Goal: Task Accomplishment & Management: Use online tool/utility

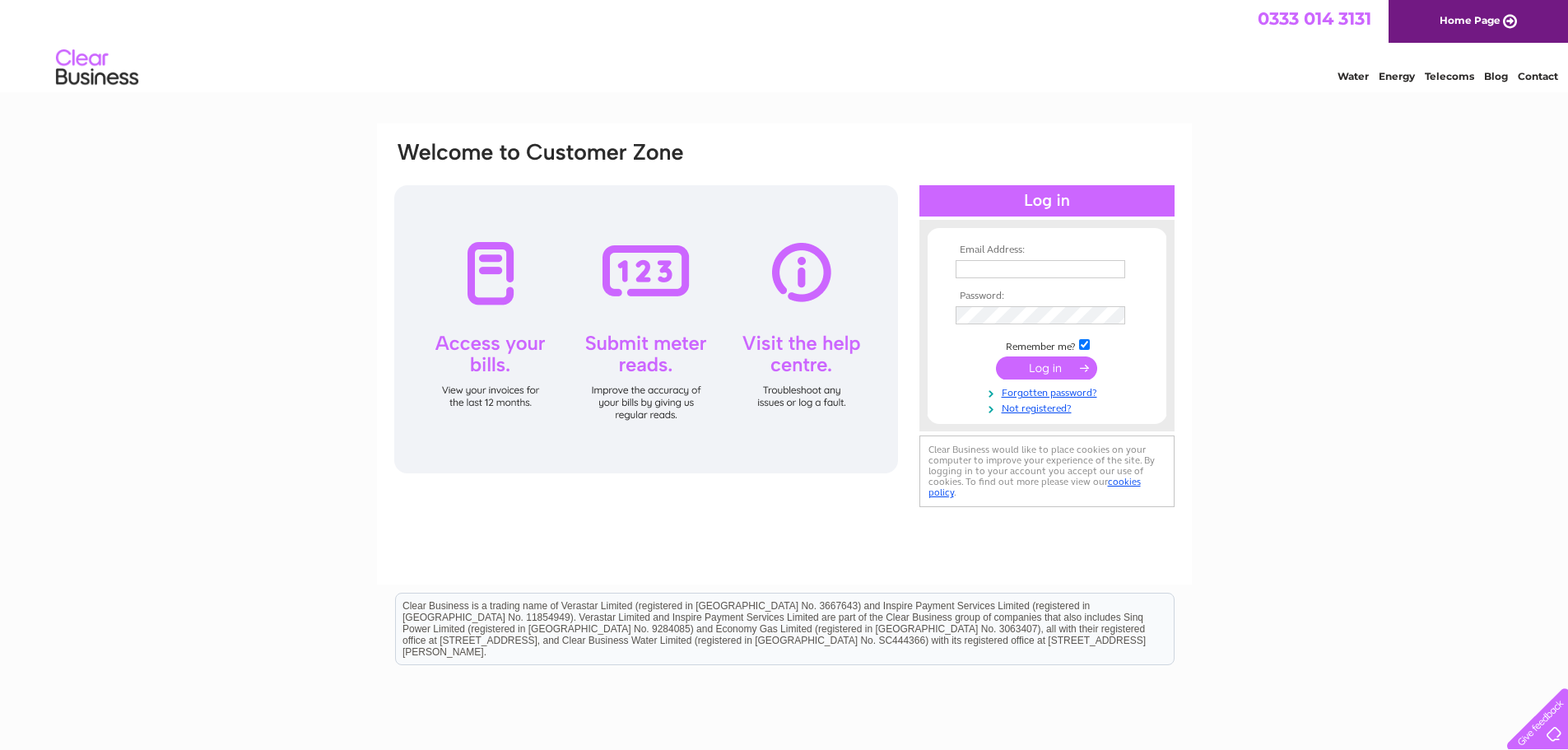
click at [979, 272] on input "text" at bounding box center [1040, 270] width 169 height 18
type input "sheila.donald@btinternet.com"
click at [994, 306] on td at bounding box center [1047, 315] width 191 height 26
click at [996, 358] on input "submit" at bounding box center [1046, 370] width 101 height 23
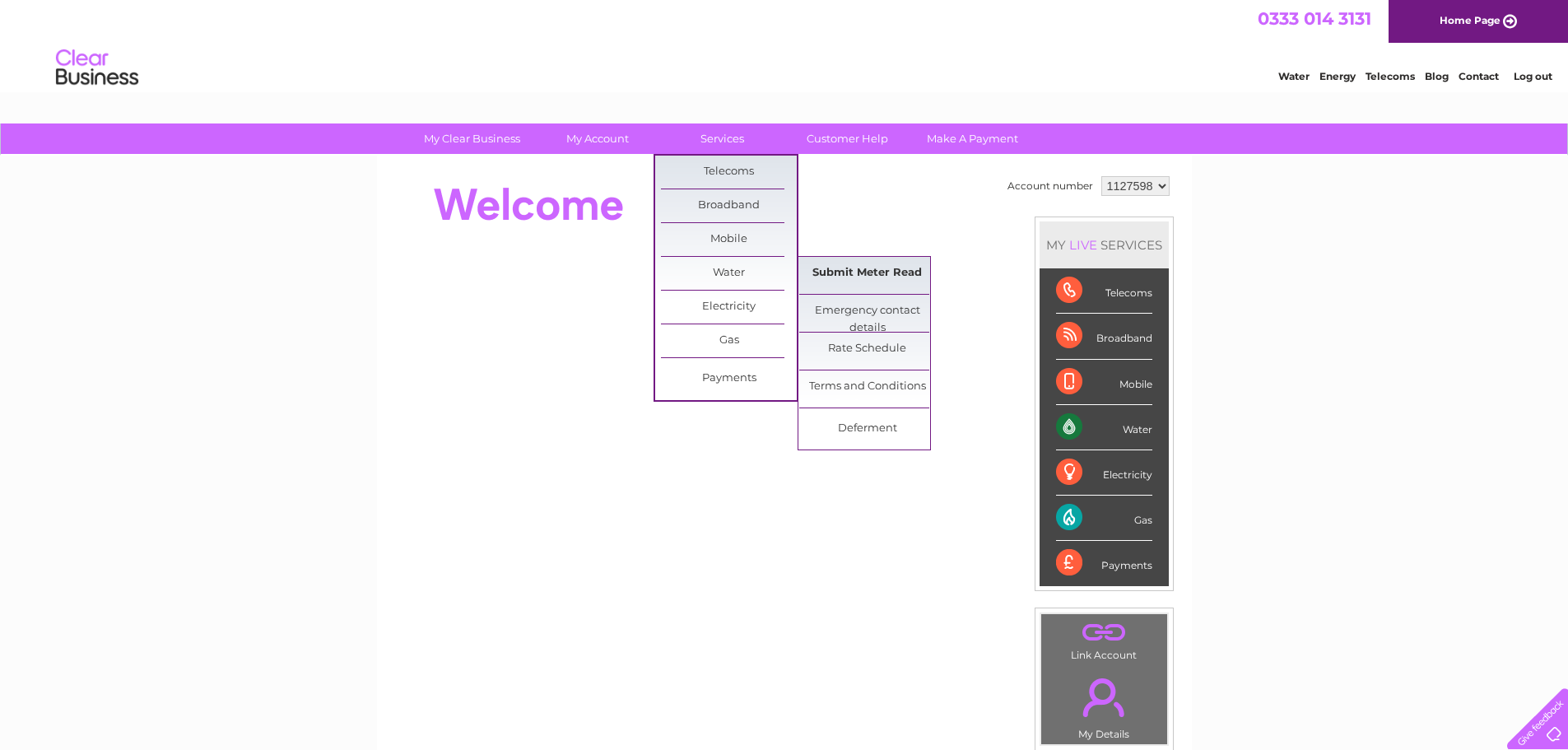
click at [874, 271] on link "Submit Meter Read" at bounding box center [867, 273] width 136 height 33
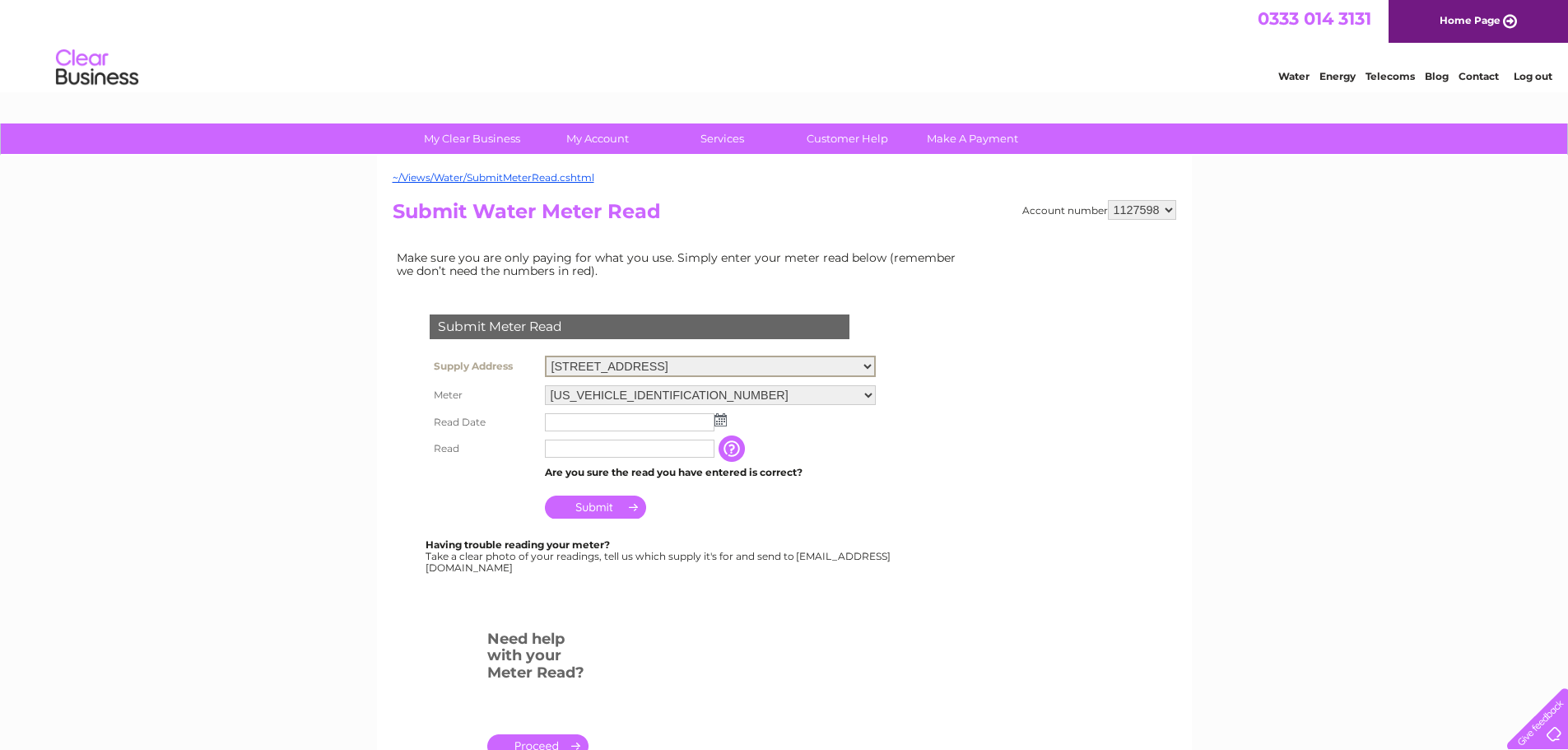
click at [870, 361] on select "43 High Street, Inverurie, Aberdeenshire, AB51 3QA 41 High St, Inverurie, AB51 …" at bounding box center [710, 367] width 331 height 22
select select "572709"
click at [545, 356] on select "43 High Street, Inverurie, Aberdeenshire, AB51 3QA 41 High St, Inverurie, AB51 …" at bounding box center [710, 367] width 331 height 22
click at [859, 467] on td "Are you sure the read you have entered is correct?" at bounding box center [710, 471] width 339 height 22
click at [726, 418] on img at bounding box center [721, 418] width 13 height 14
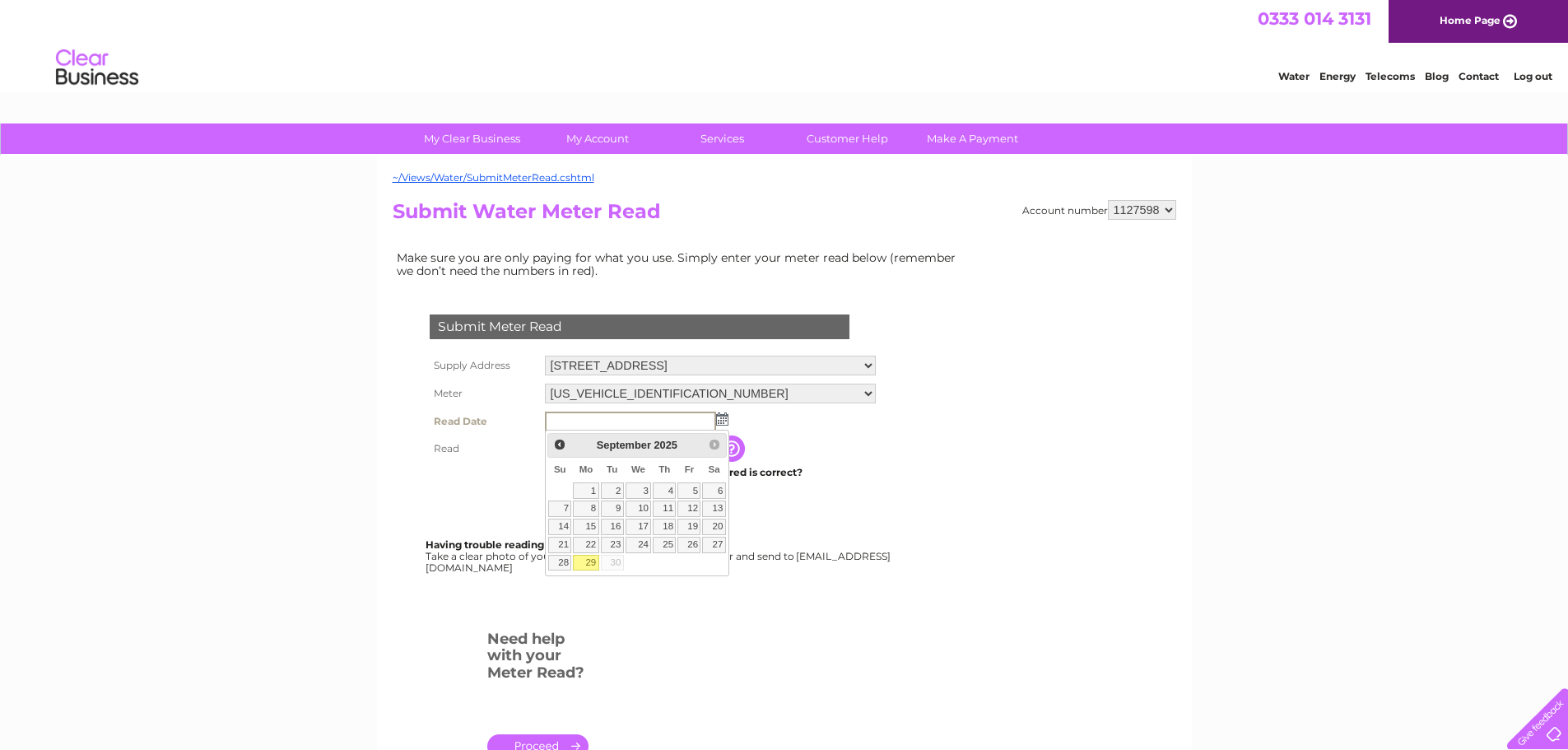
click at [585, 559] on link "29" at bounding box center [586, 563] width 25 height 16
type input "[DATE]"
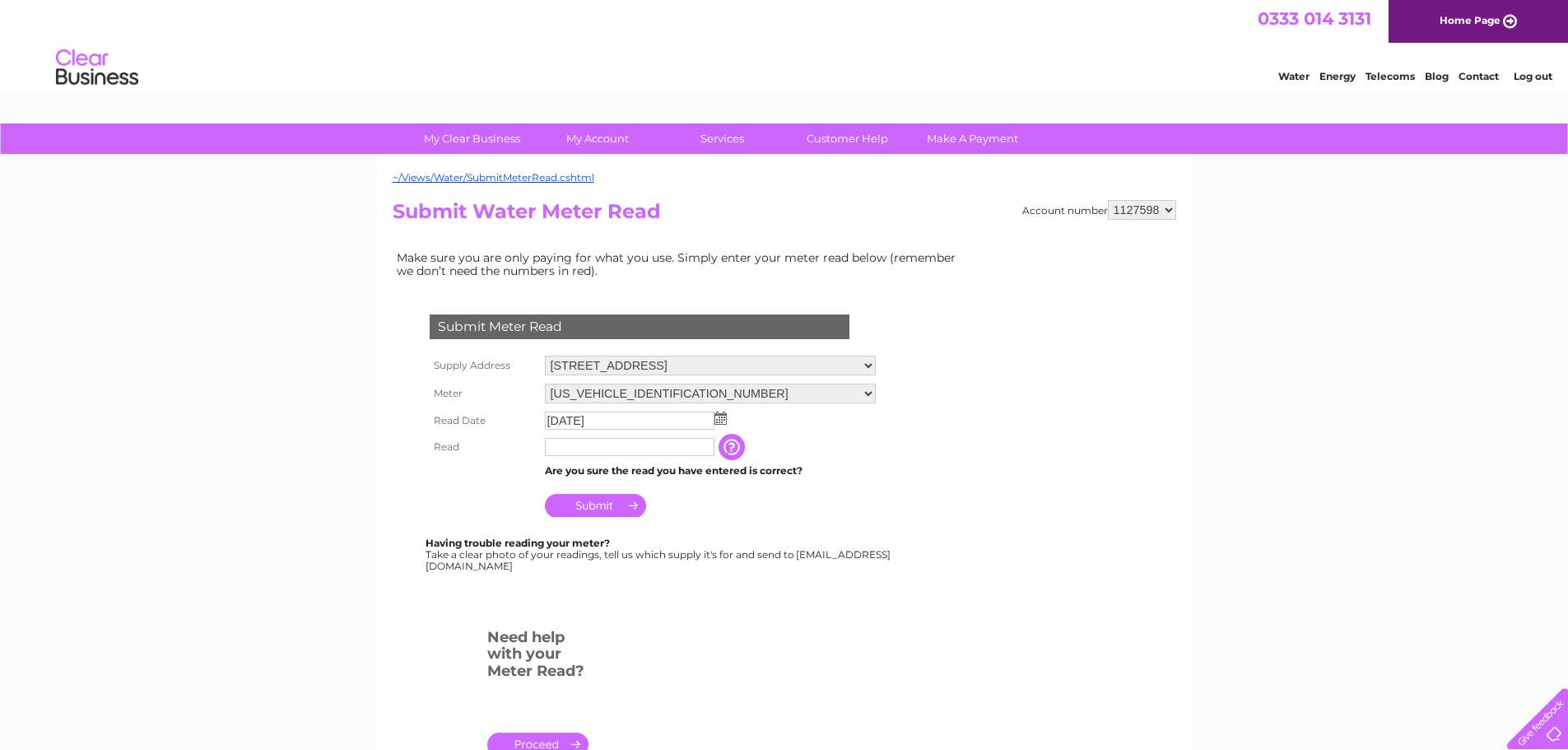
click at [677, 626] on form "Submit Meter Read Supply Address [STREET_ADDRESS] [STREET_ADDRESS] Meter [US_VE…" at bounding box center [680, 542] width 576 height 522
click at [612, 447] on input "text" at bounding box center [630, 447] width 169 height 18
type input "2326"
click at [584, 508] on input "Submit" at bounding box center [596, 506] width 101 height 23
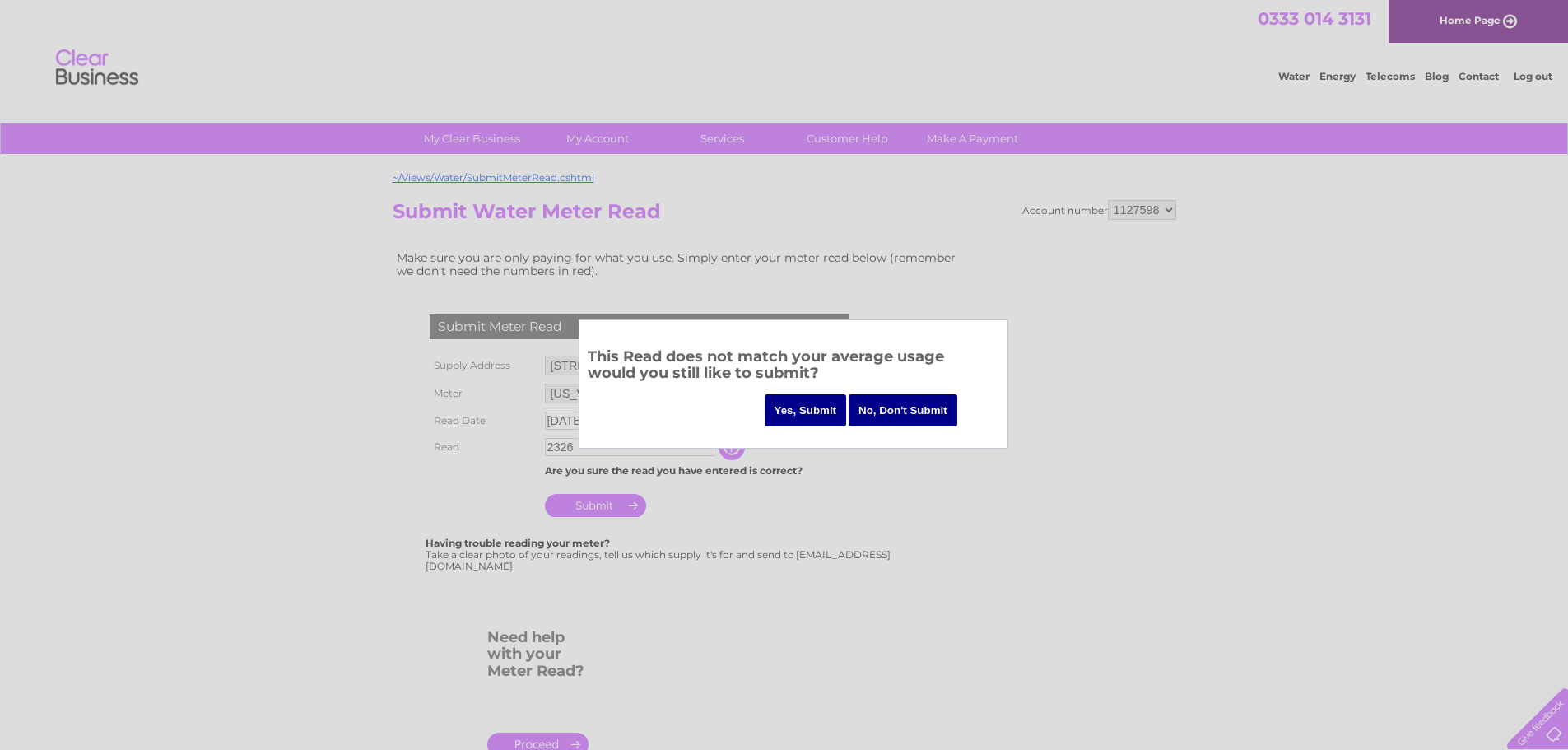
click at [827, 413] on input "Yes, Submit" at bounding box center [805, 410] width 82 height 32
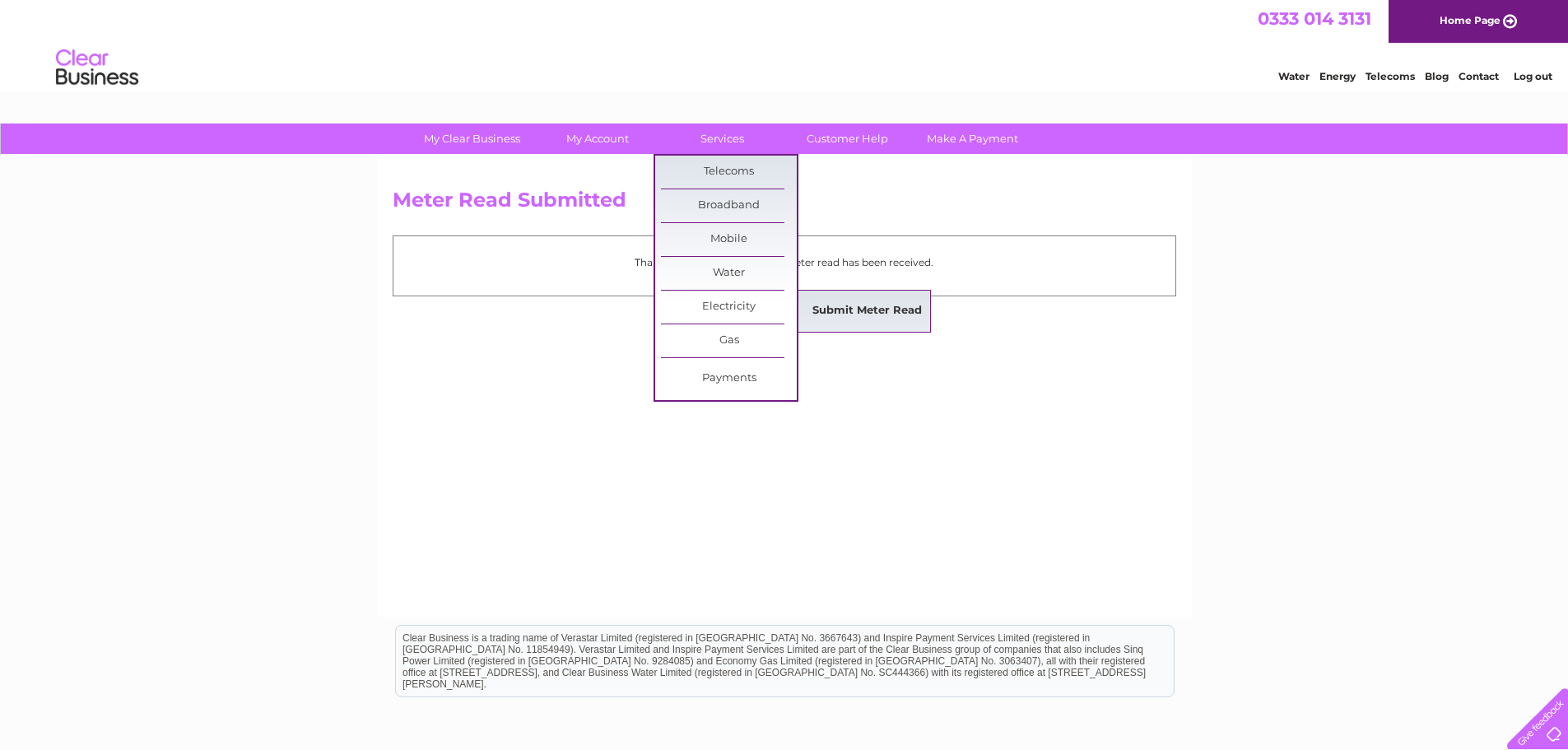
click at [847, 306] on link "Submit Meter Read" at bounding box center [867, 311] width 136 height 33
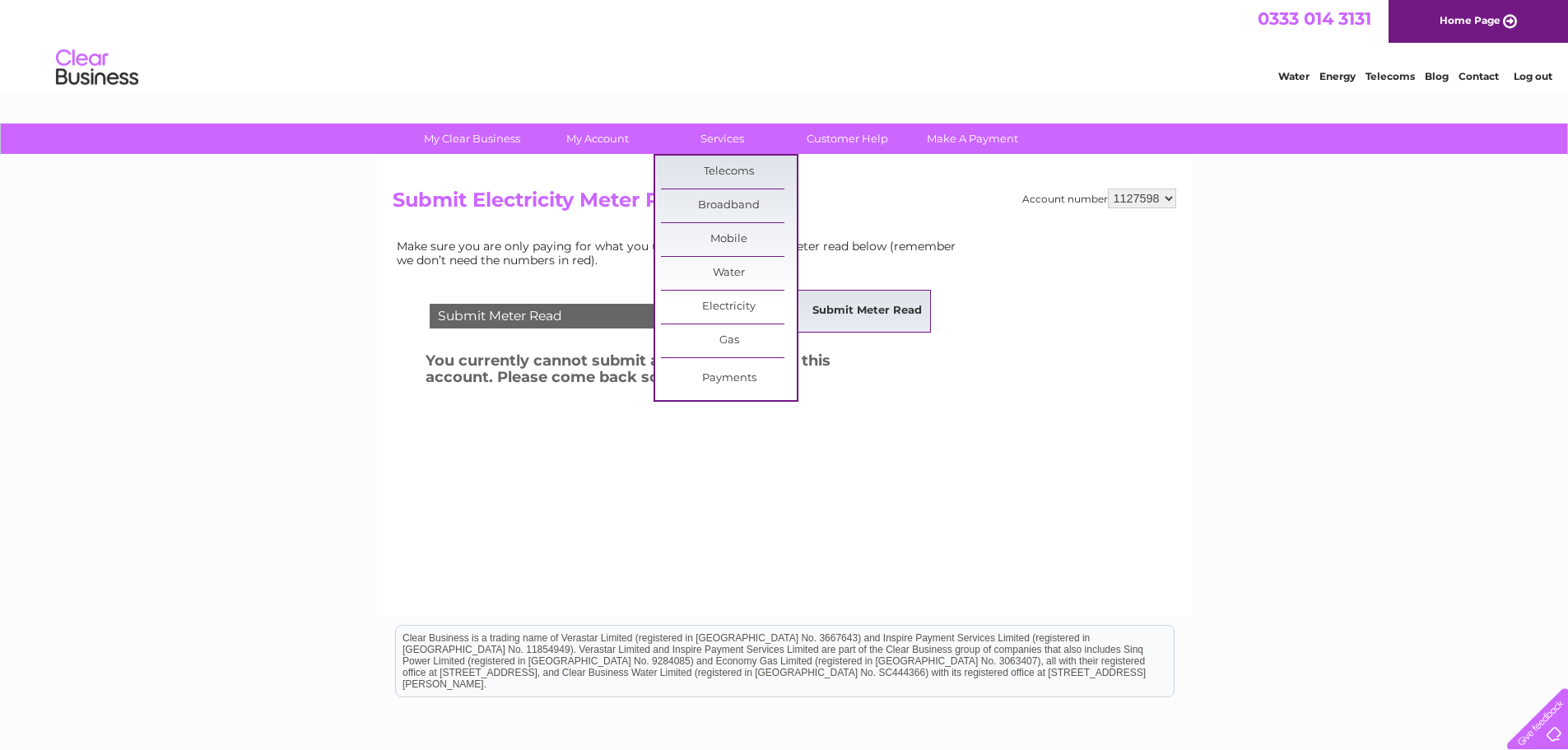
click at [862, 307] on link "Submit Meter Read" at bounding box center [867, 311] width 136 height 33
click at [839, 345] on link "Submit Meter Read" at bounding box center [867, 344] width 136 height 33
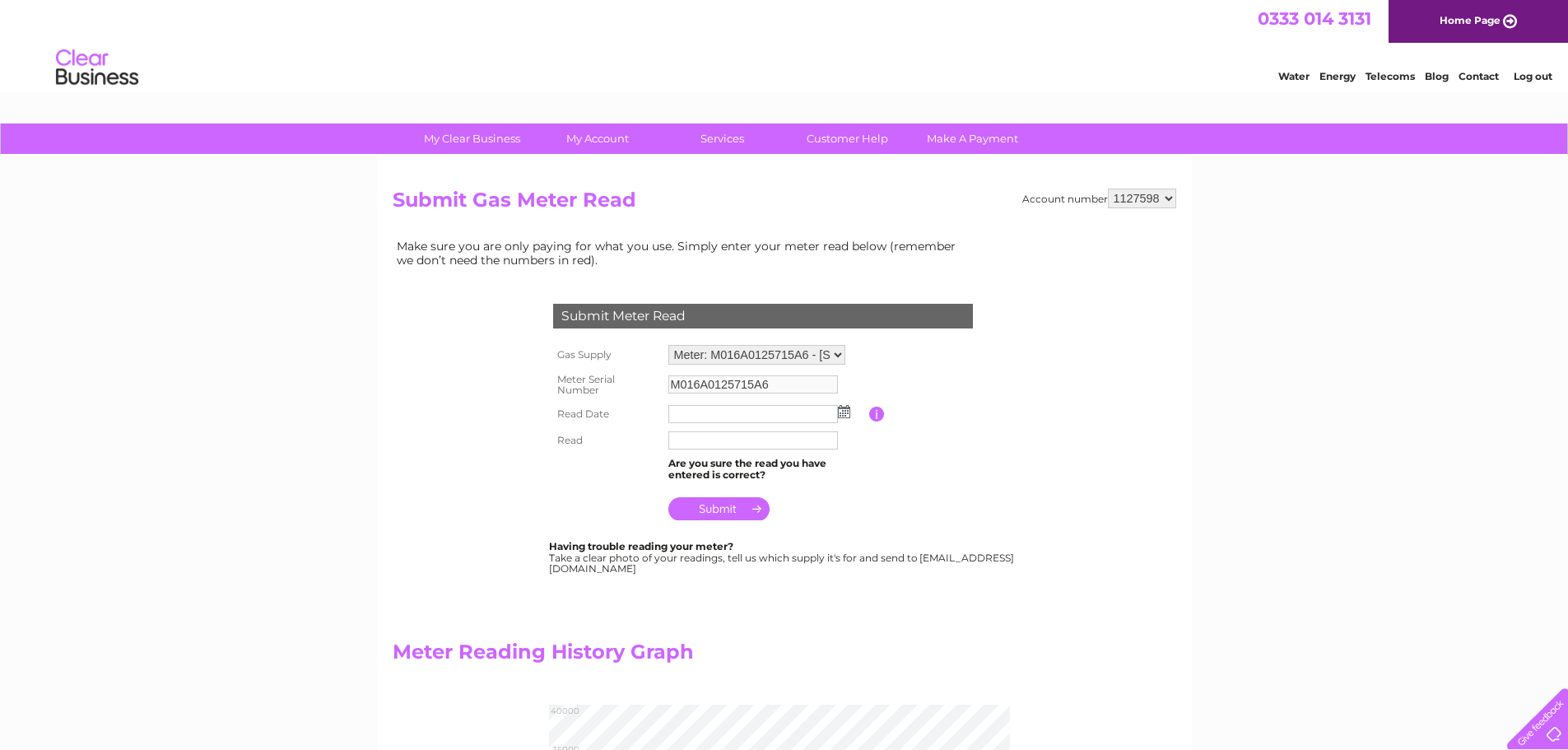
click at [843, 413] on img at bounding box center [844, 411] width 13 height 14
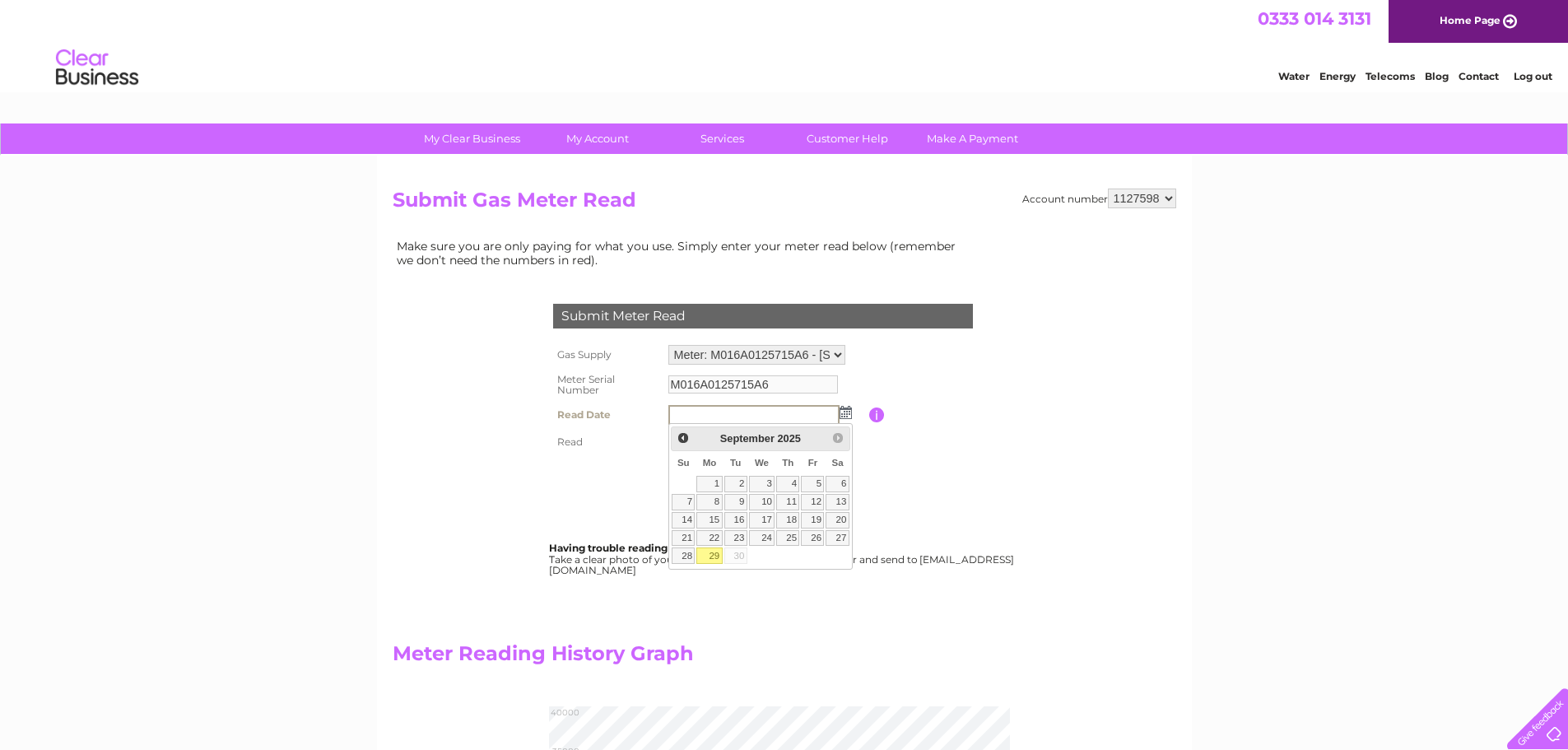
click at [714, 555] on link "29" at bounding box center [709, 555] width 25 height 16
type input "[DATE]"
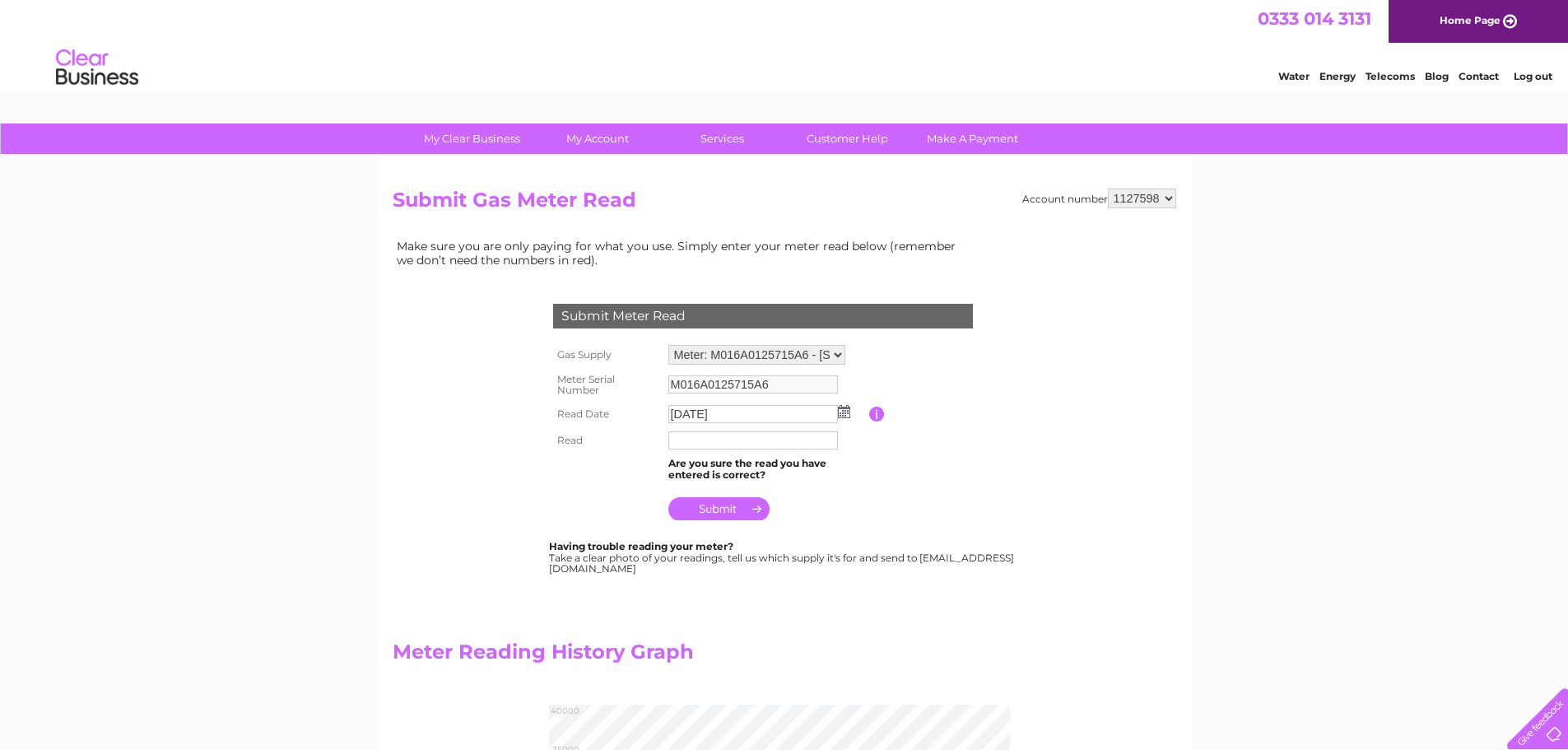
drag, startPoint x: 910, startPoint y: 492, endPoint x: 895, endPoint y: 489, distance: 15.3
click at [910, 492] on table "Gas Supply Meter: M016A0125715A6 - 43 High Street, Inverurie, Aberdeenshire, AB…" at bounding box center [782, 433] width 468 height 184
click at [709, 444] on input "text" at bounding box center [754, 442] width 171 height 20
type input "35577"
click at [716, 510] on input "submit" at bounding box center [719, 510] width 101 height 23
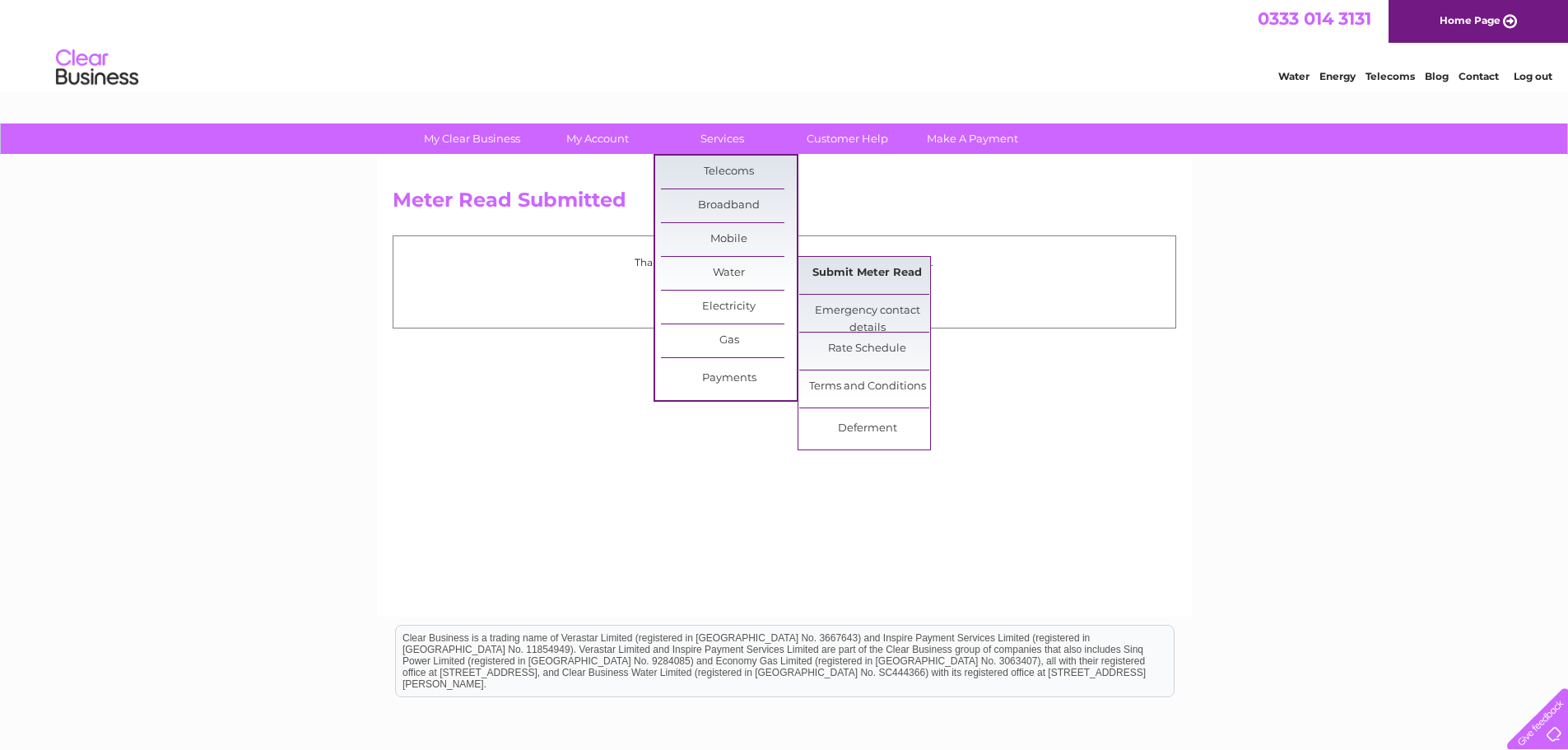
click at [822, 270] on link "Submit Meter Read" at bounding box center [867, 273] width 136 height 33
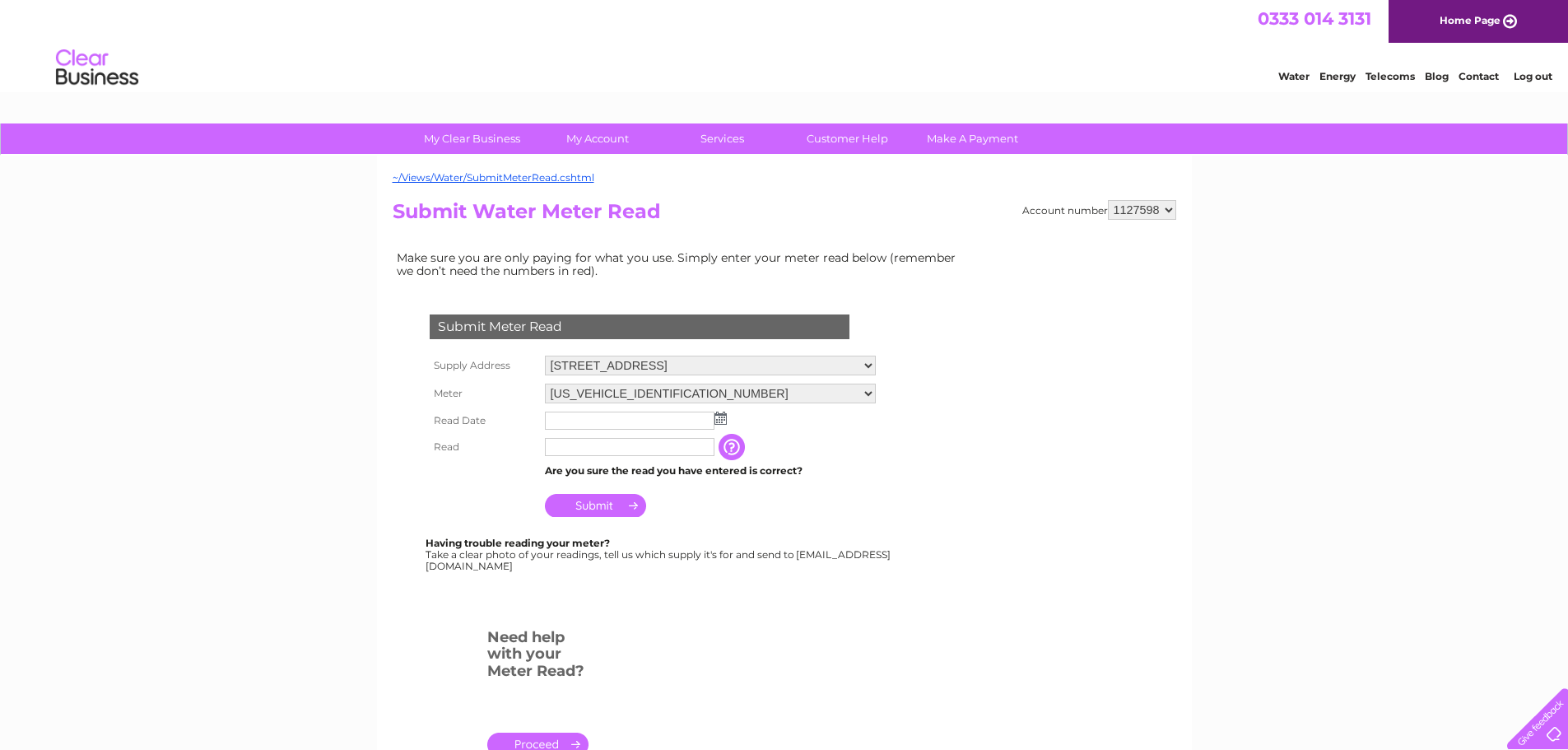
click at [717, 420] on img at bounding box center [721, 418] width 13 height 14
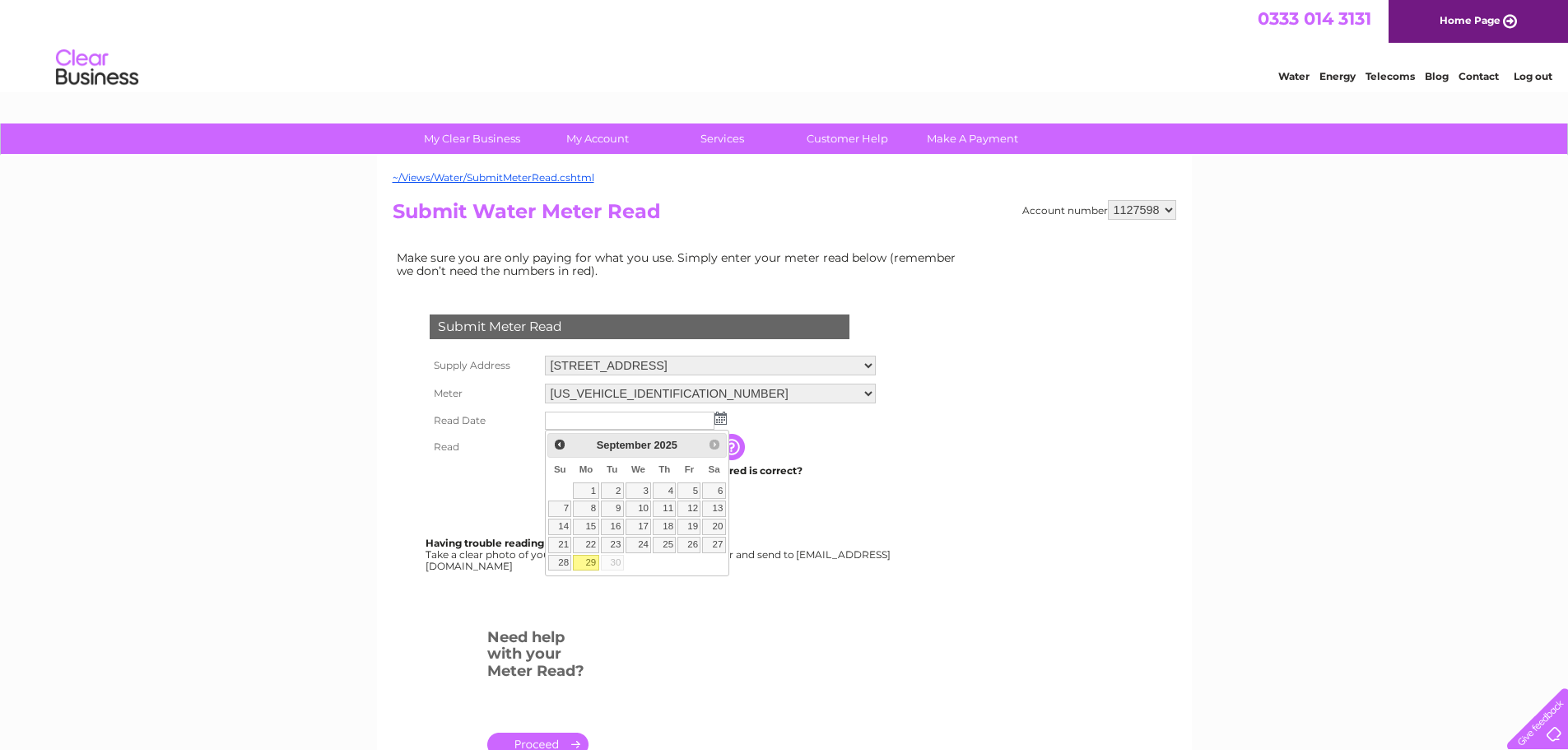
click at [588, 560] on link "29" at bounding box center [586, 563] width 25 height 16
type input "2025/09/29"
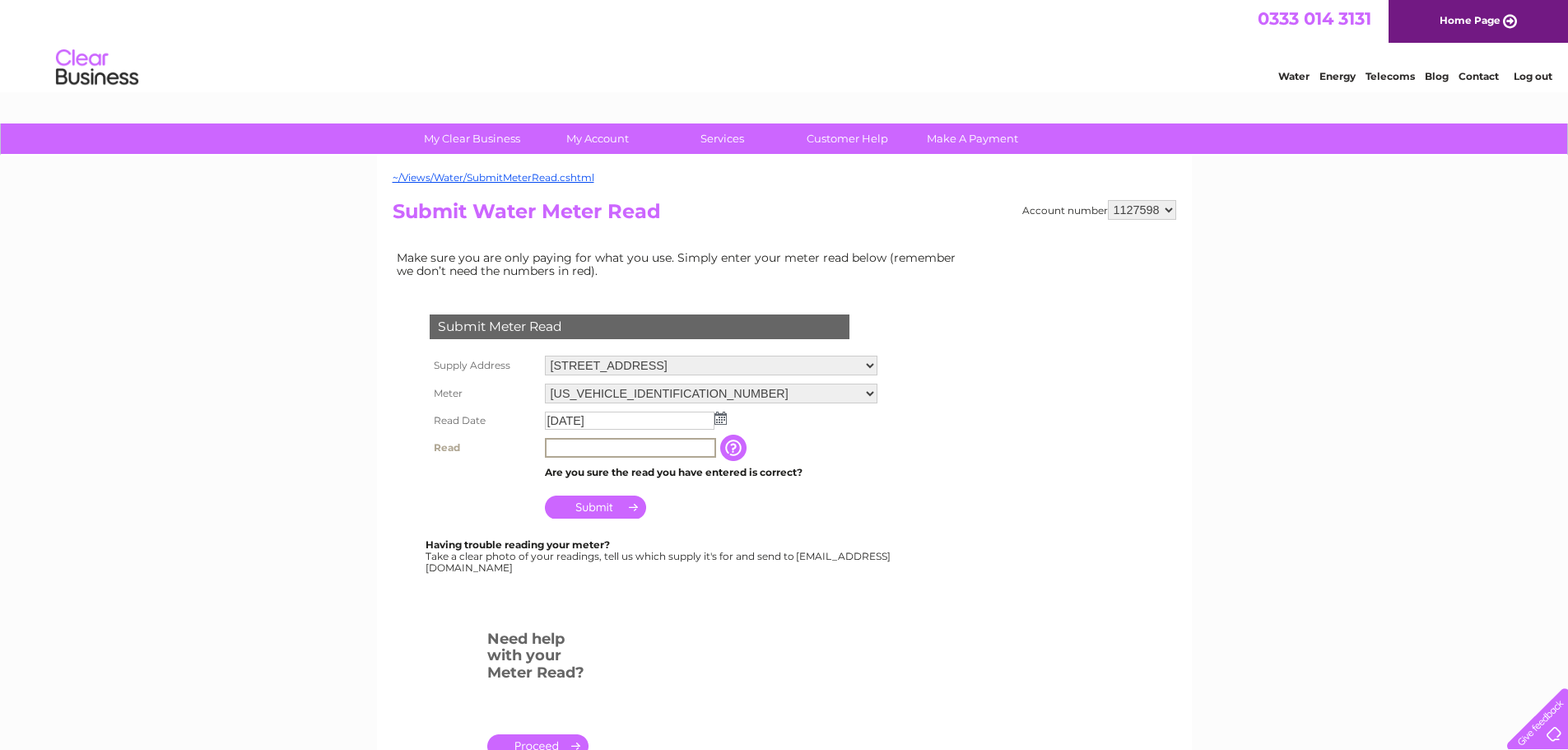
click at [558, 452] on input "text" at bounding box center [631, 448] width 171 height 20
type input "00138"
click at [596, 507] on input "Submit" at bounding box center [596, 508] width 101 height 23
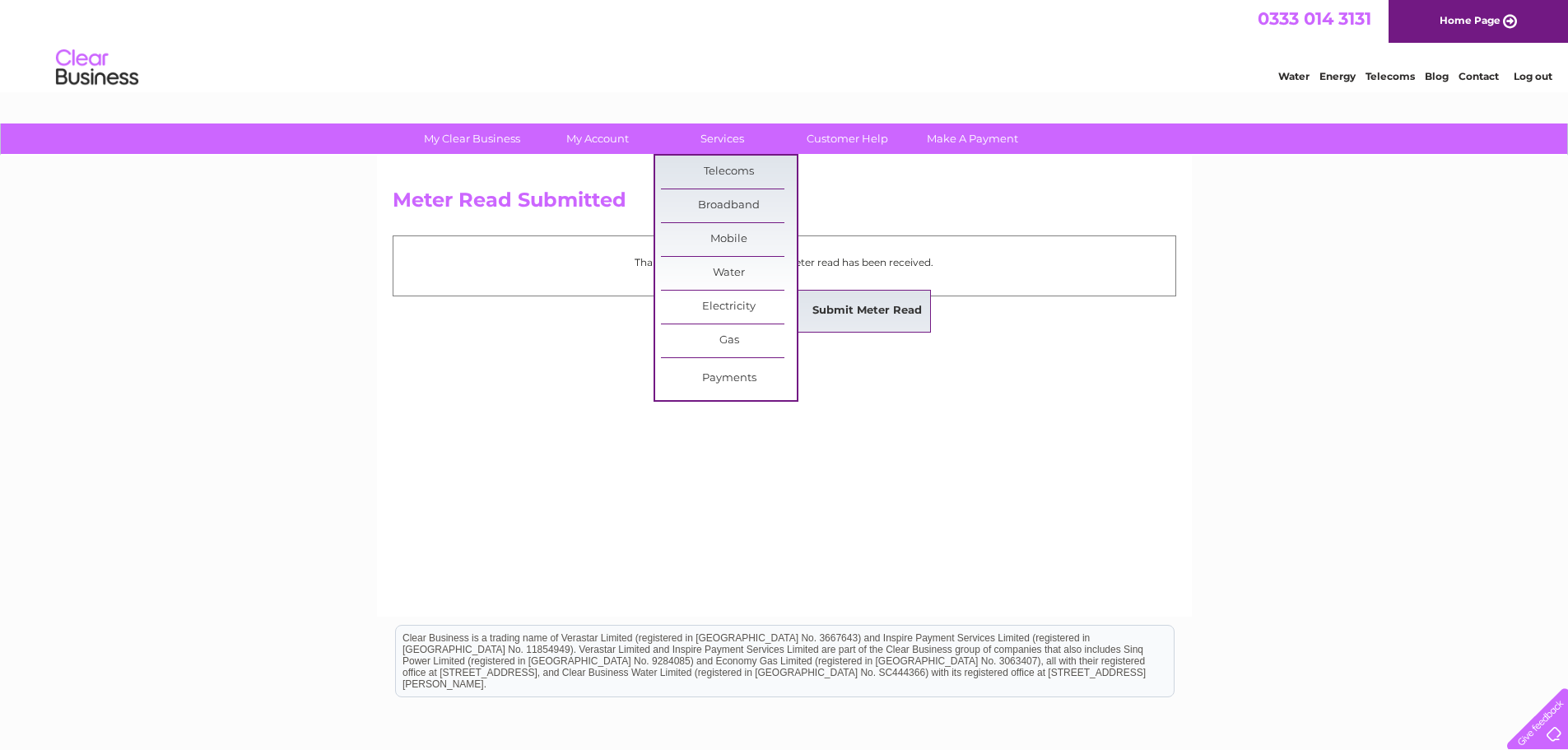
click at [843, 310] on link "Submit Meter Read" at bounding box center [867, 311] width 136 height 33
